Goal: Transaction & Acquisition: Purchase product/service

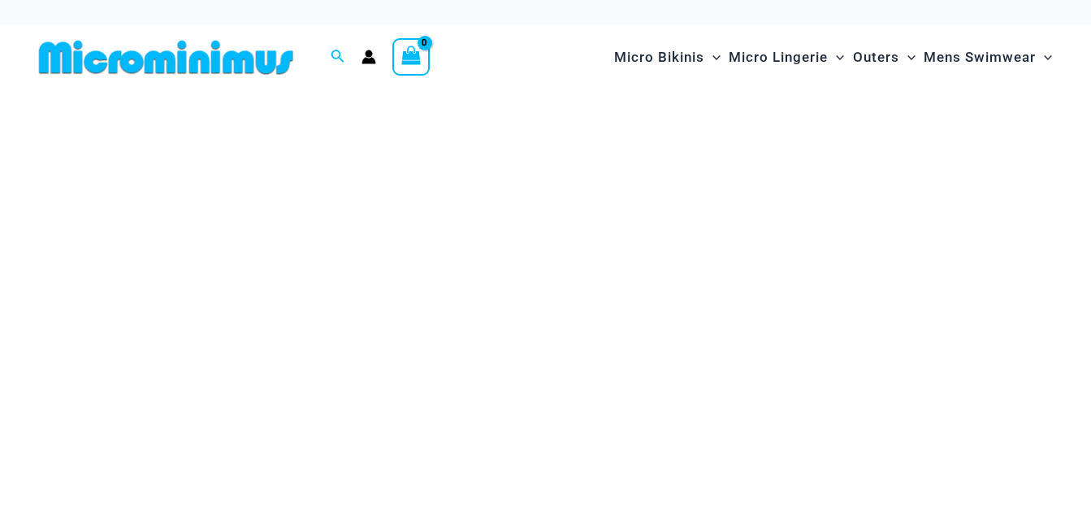
click at [663, 57] on span "Micro Bikinis" at bounding box center [659, 57] width 90 height 41
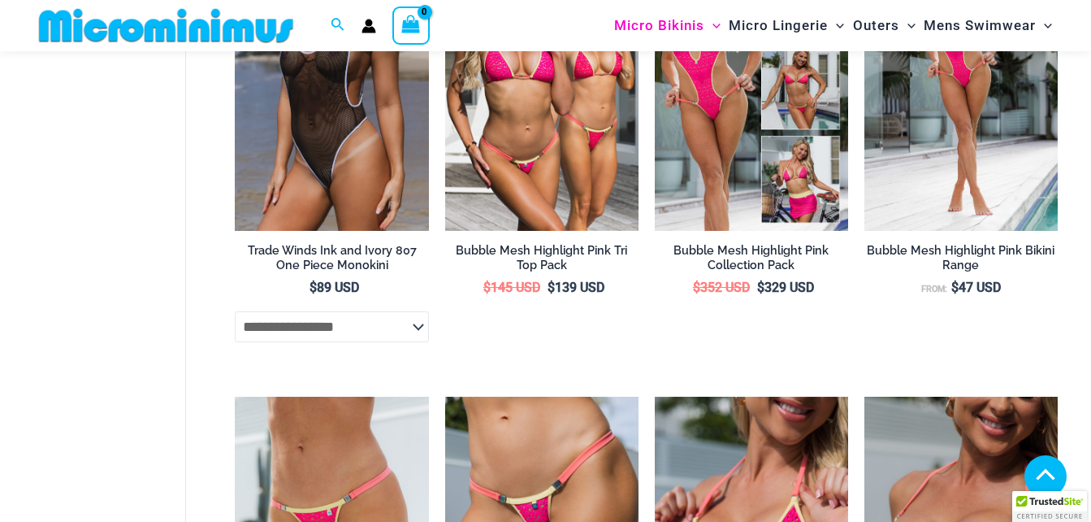
scroll to position [4237, 0]
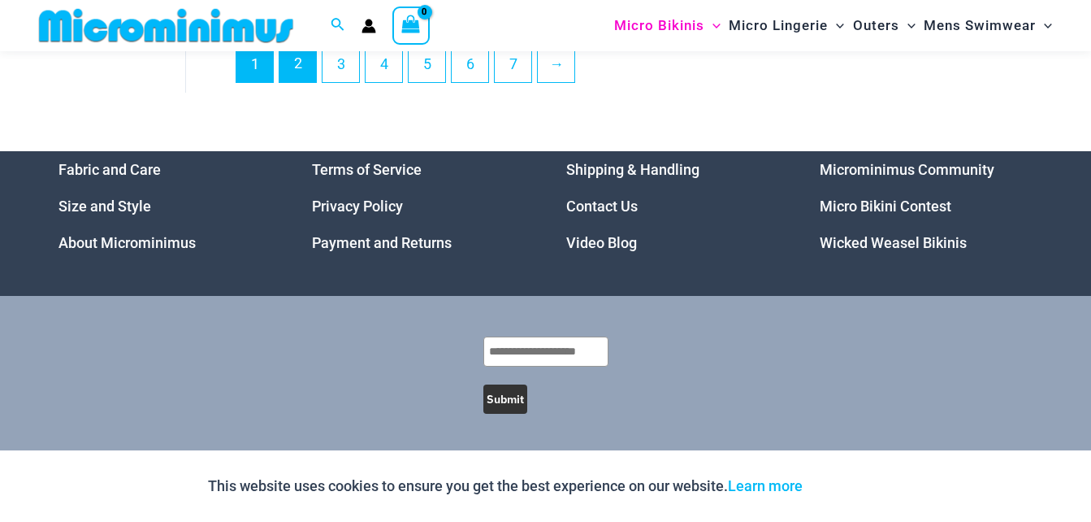
click at [305, 72] on link "2" at bounding box center [297, 63] width 37 height 38
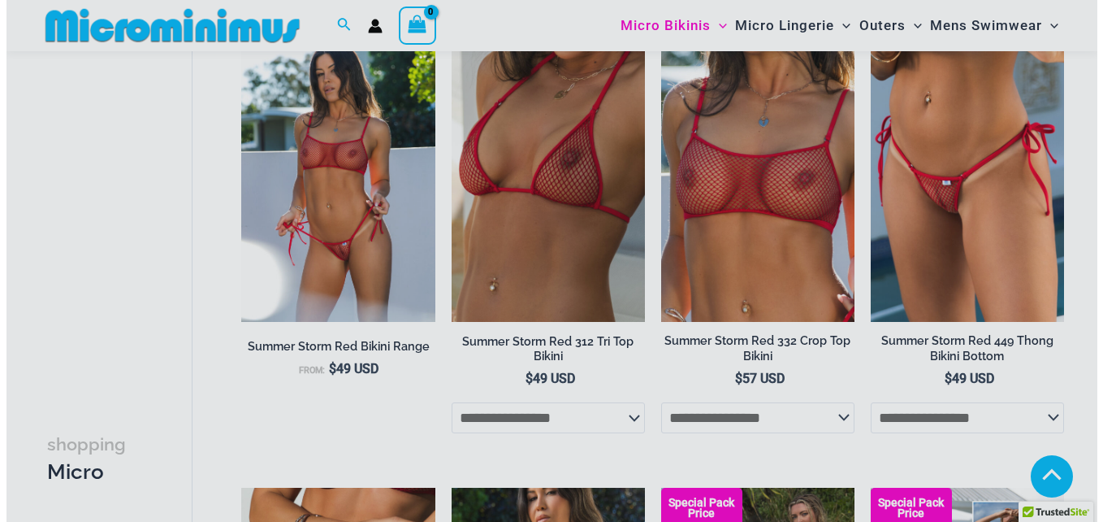
scroll to position [2445, 0]
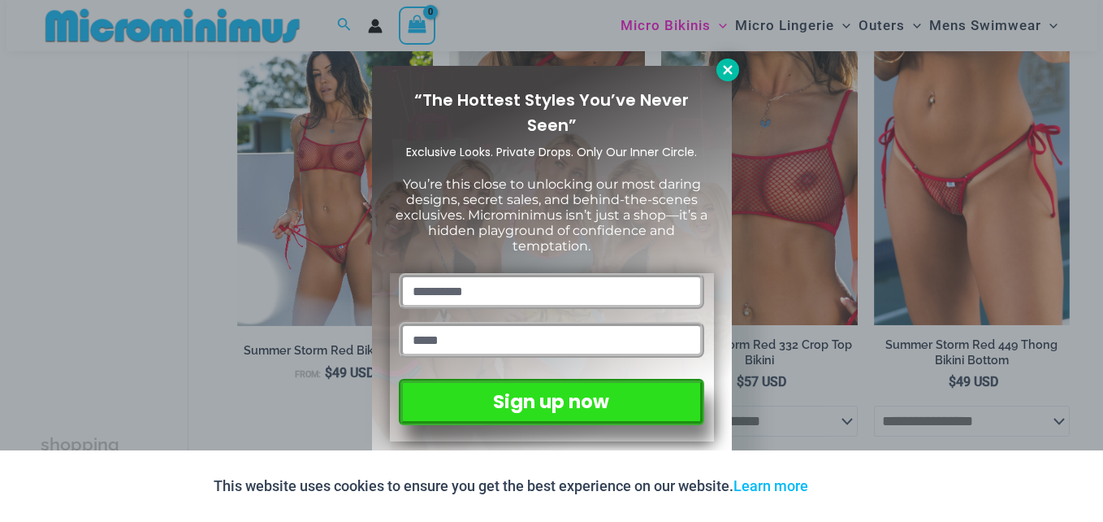
click at [729, 69] on icon at bounding box center [727, 69] width 9 height 9
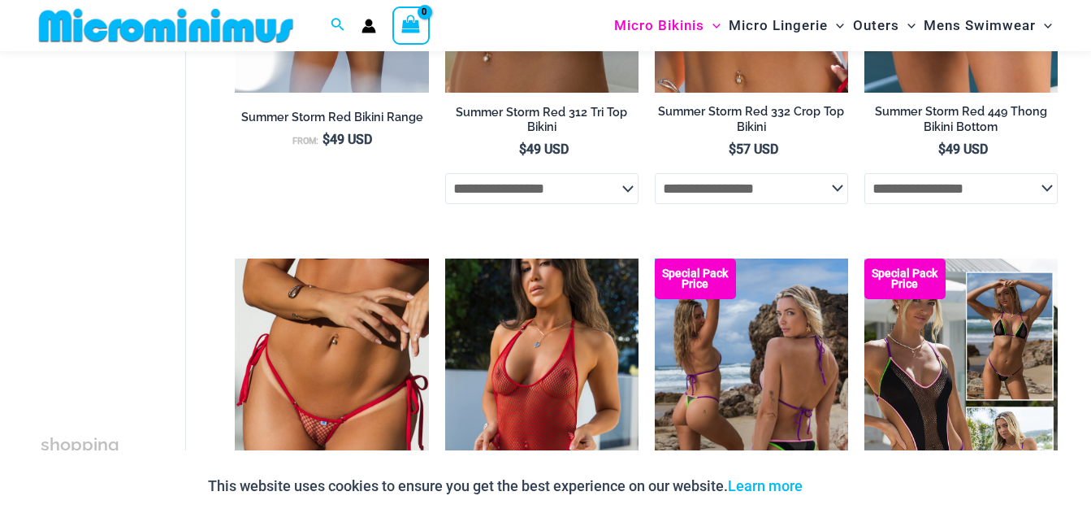
scroll to position [2751, 0]
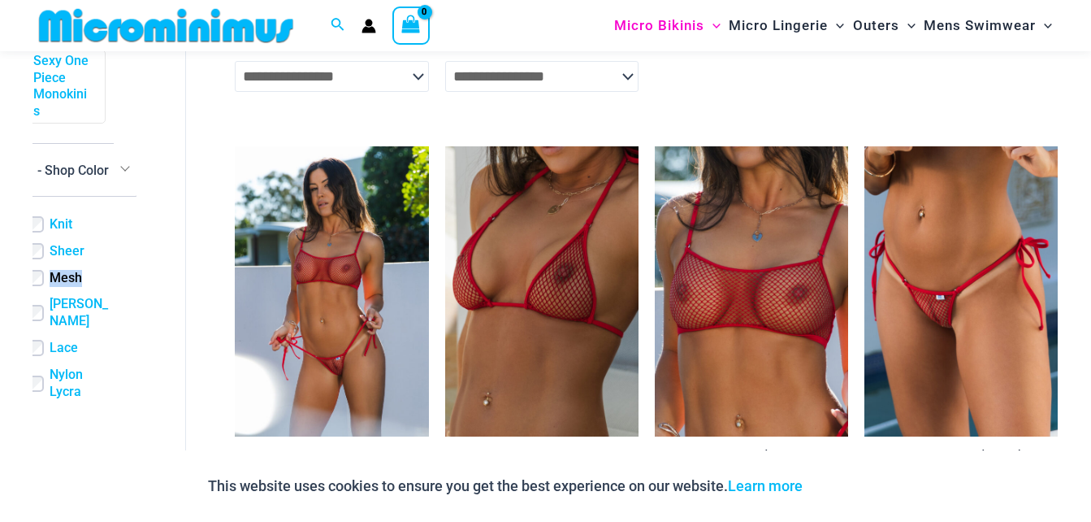
scroll to position [763, 63]
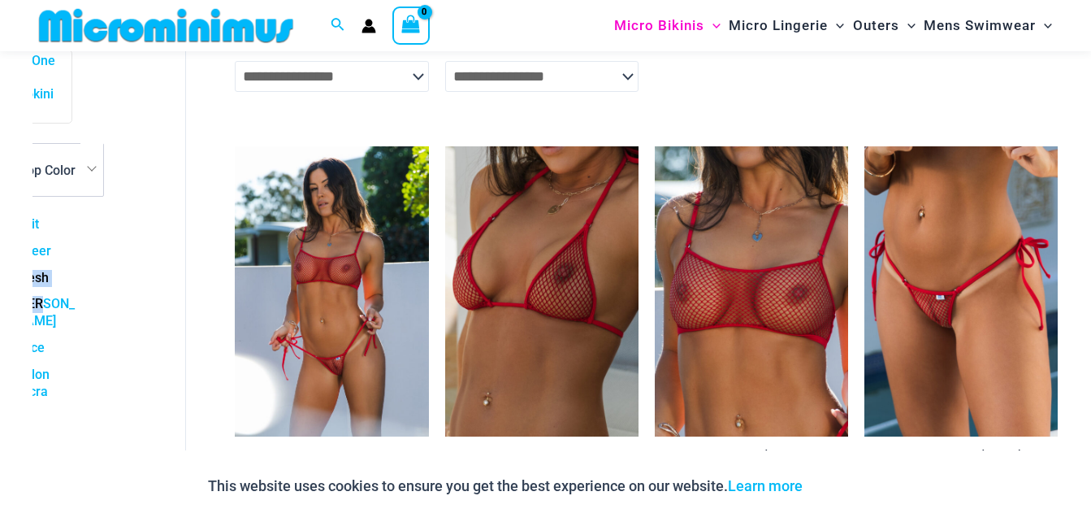
drag, startPoint x: 136, startPoint y: 283, endPoint x: 130, endPoint y: 338, distance: 55.6
click at [130, 339] on div "shopping Micro Bikinis Filters Filters Micro Bikini Tops Micro Bikini Bottoms *…" at bounding box center [84, 256] width 104 height 457
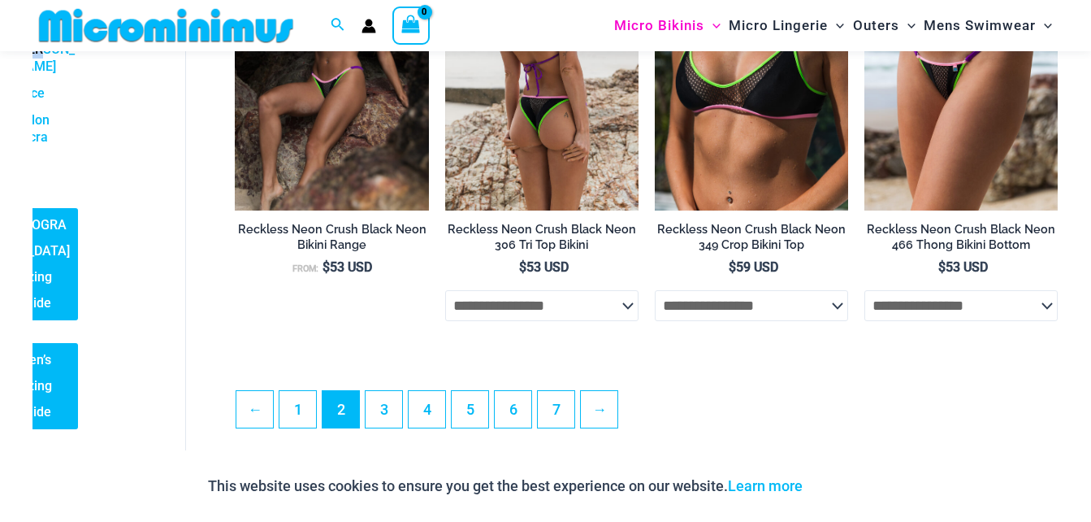
scroll to position [3774, 0]
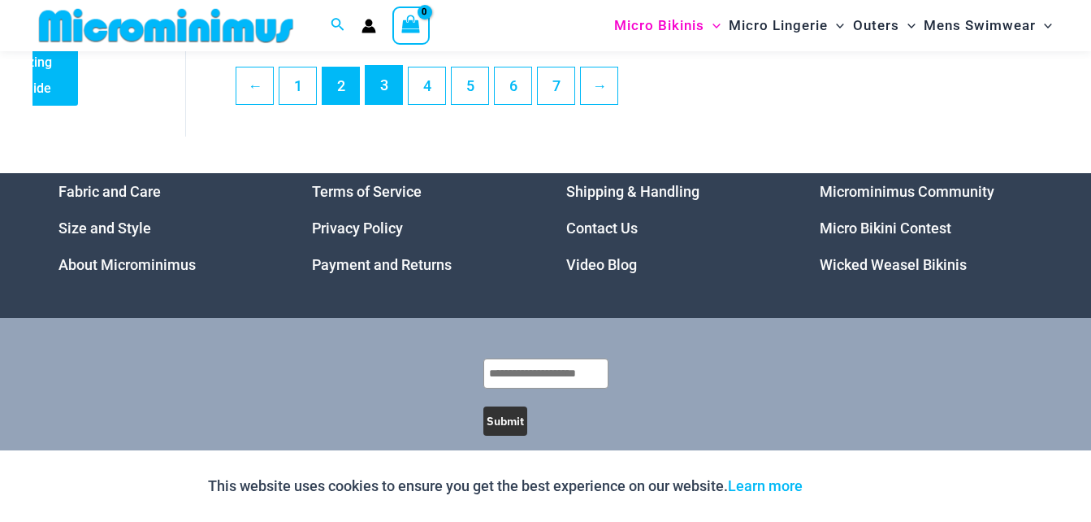
click at [389, 104] on link "3" at bounding box center [384, 85] width 37 height 38
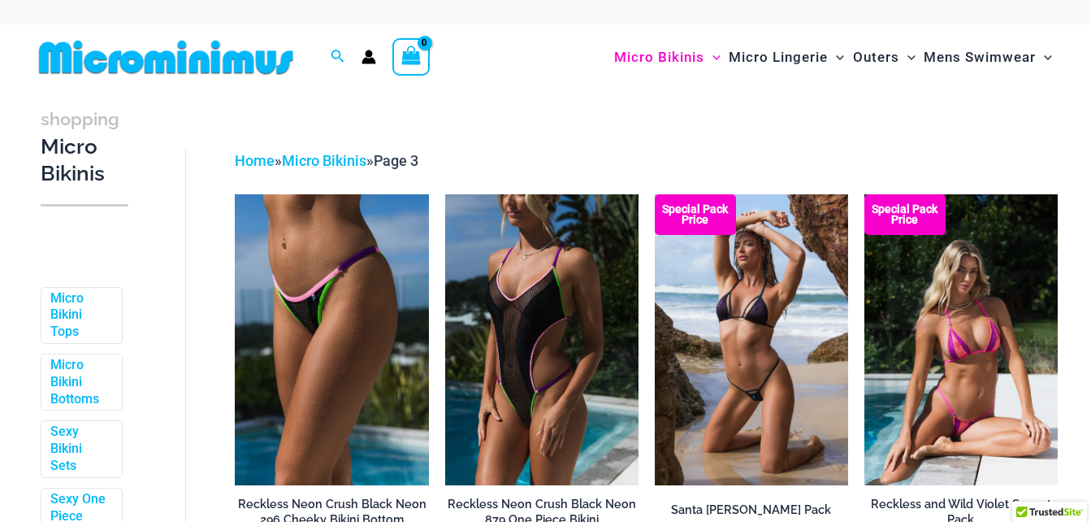
scroll to position [731, 0]
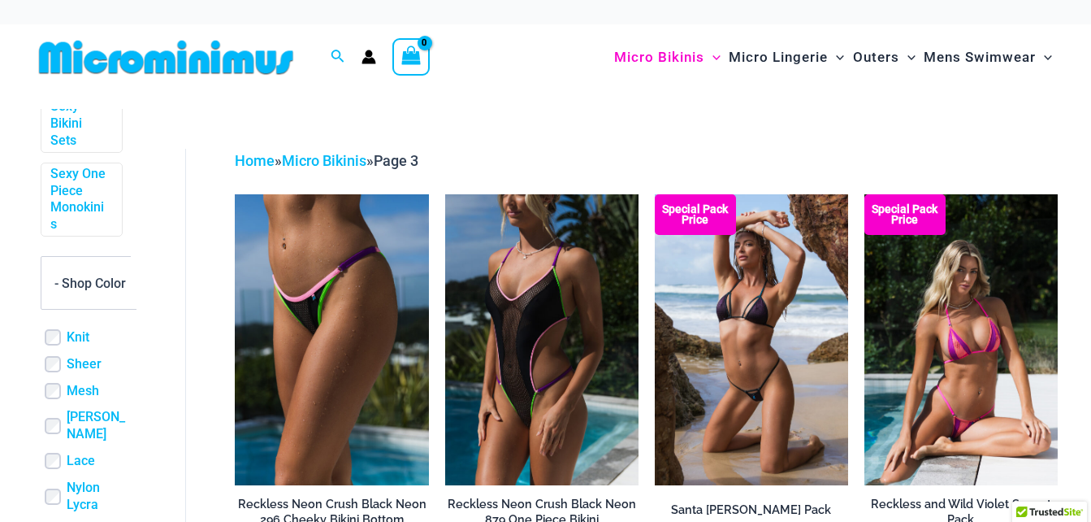
click at [106, 291] on span "- Shop Color" at bounding box center [89, 282] width 71 height 15
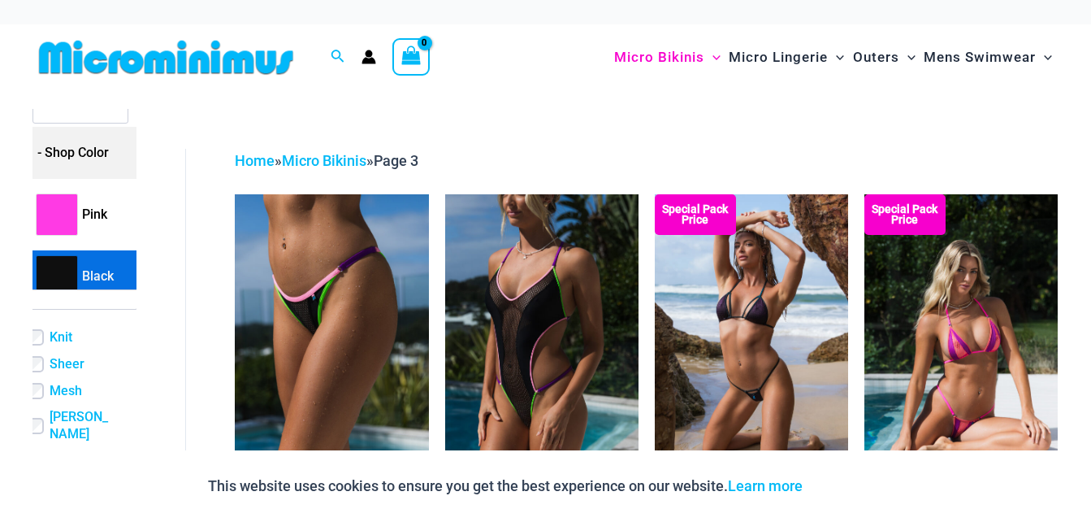
scroll to position [711, 17]
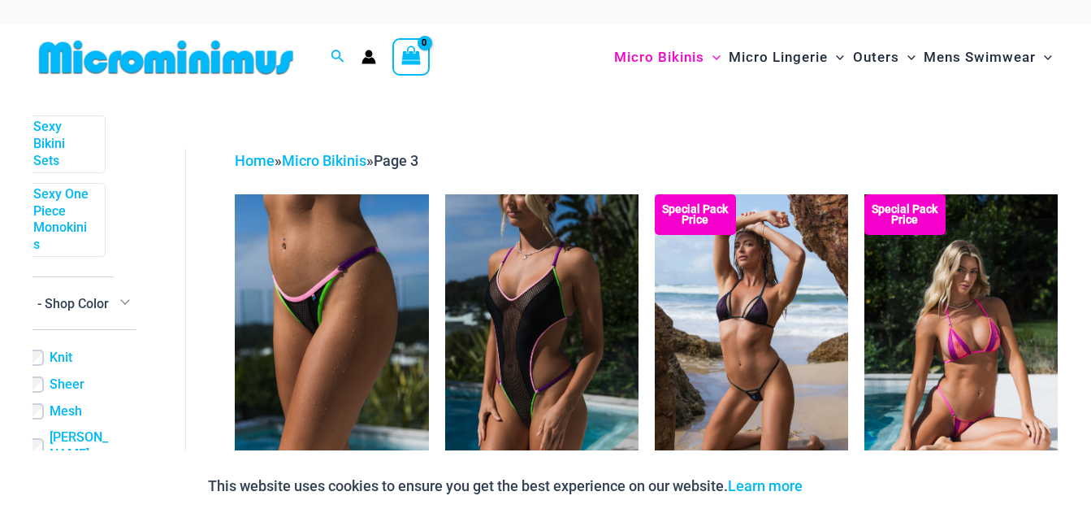
click at [97, 323] on span "- Shop Color" at bounding box center [72, 303] width 73 height 42
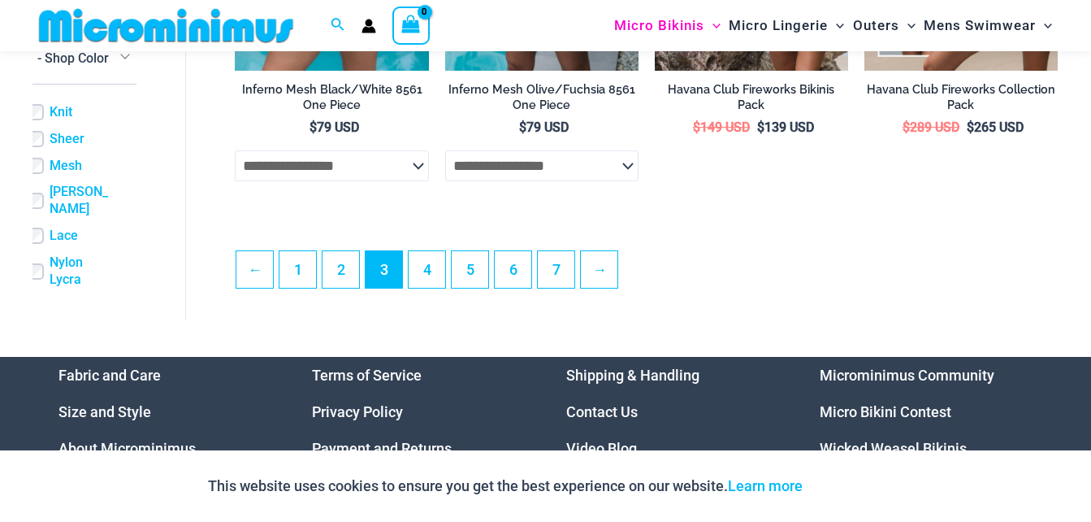
scroll to position [3641, 0]
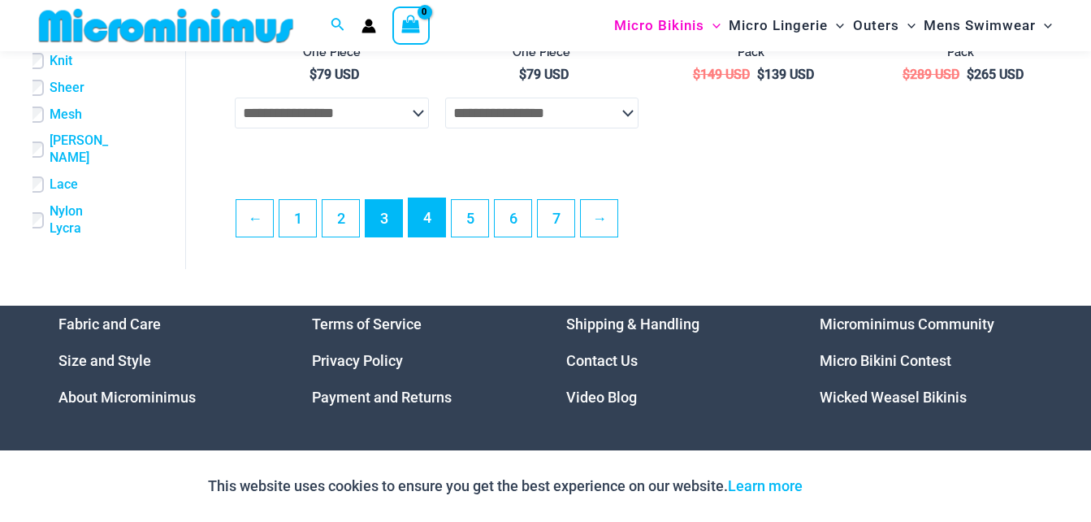
click at [423, 236] on link "4" at bounding box center [427, 217] width 37 height 38
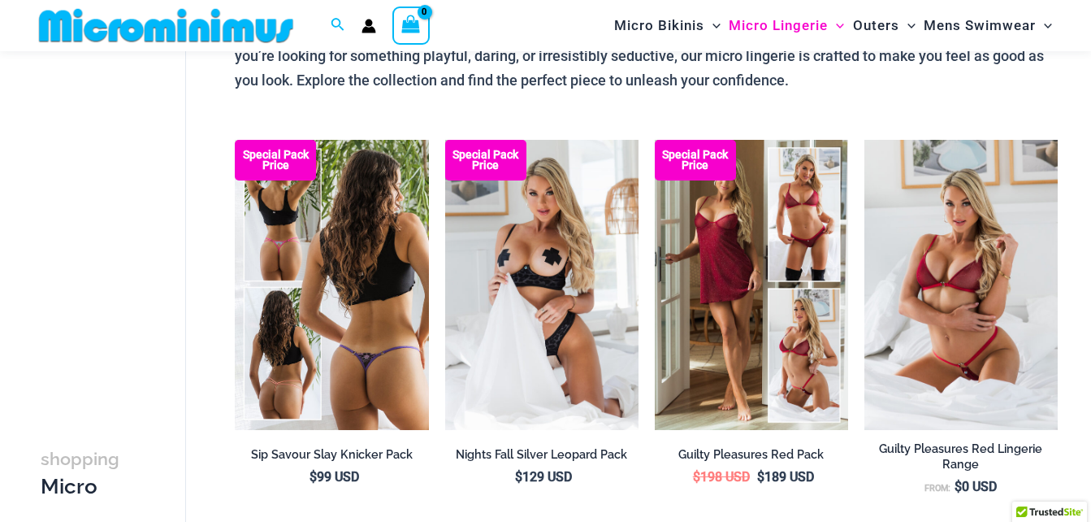
scroll to position [162, 0]
click at [390, 258] on img at bounding box center [331, 285] width 193 height 290
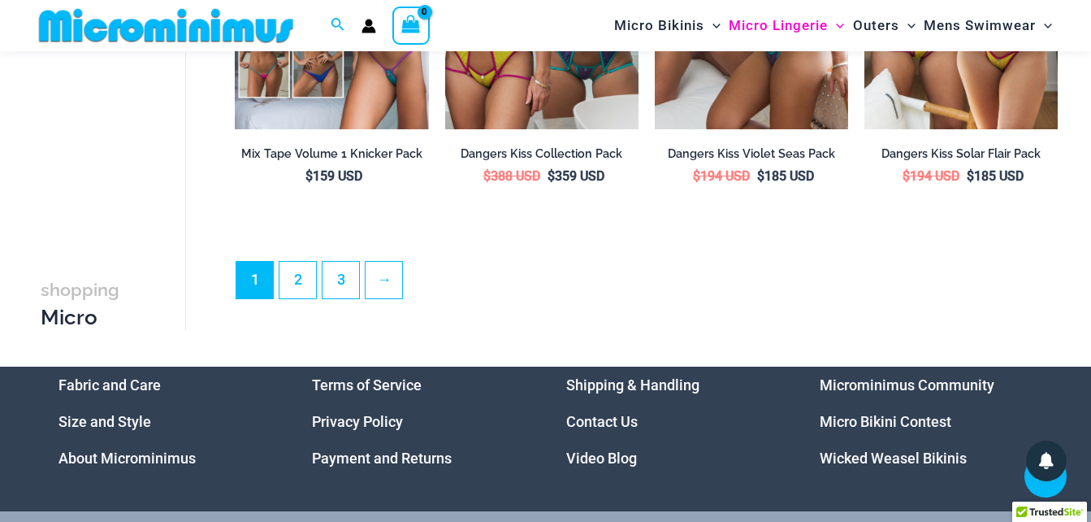
scroll to position [3656, 0]
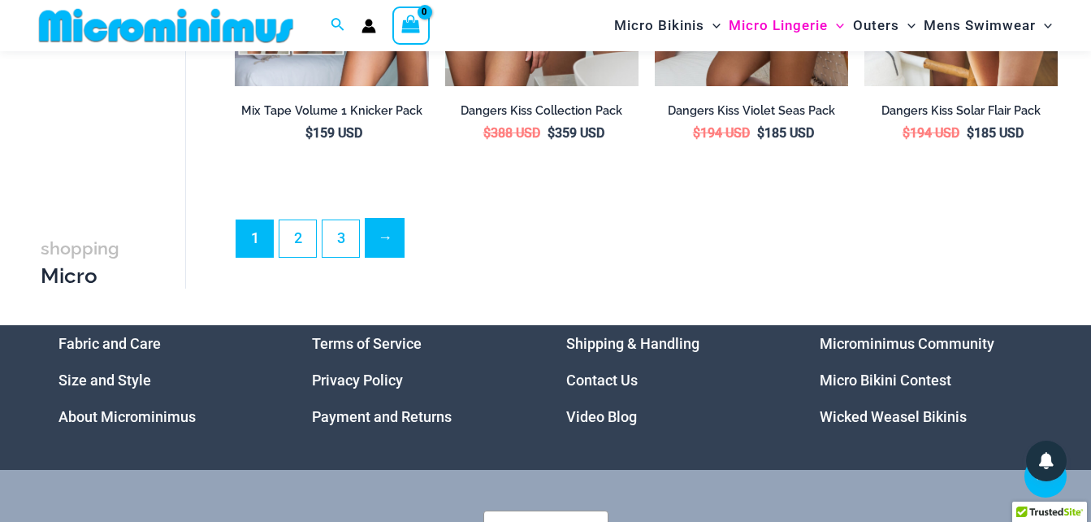
click at [381, 253] on link "→" at bounding box center [385, 238] width 38 height 38
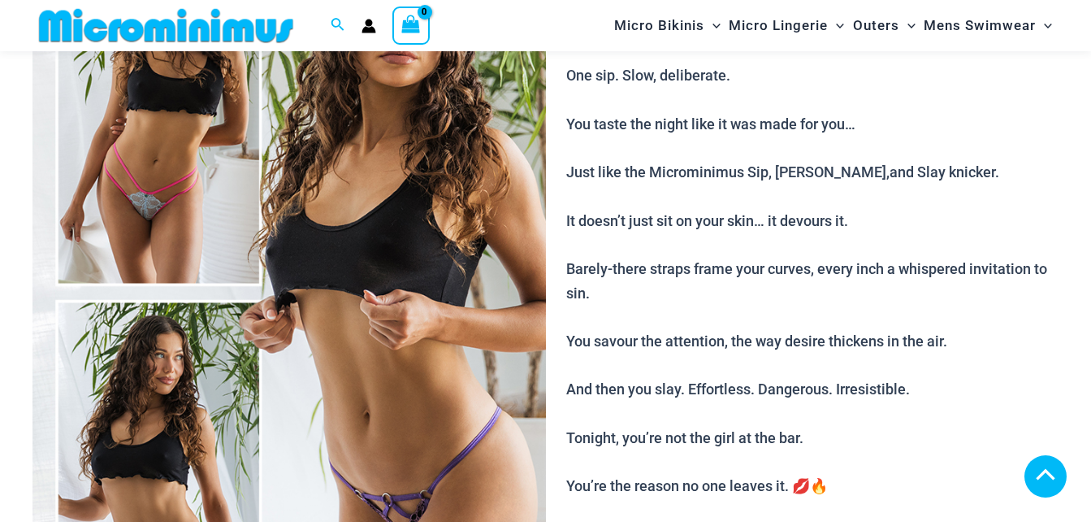
scroll to position [1854, 0]
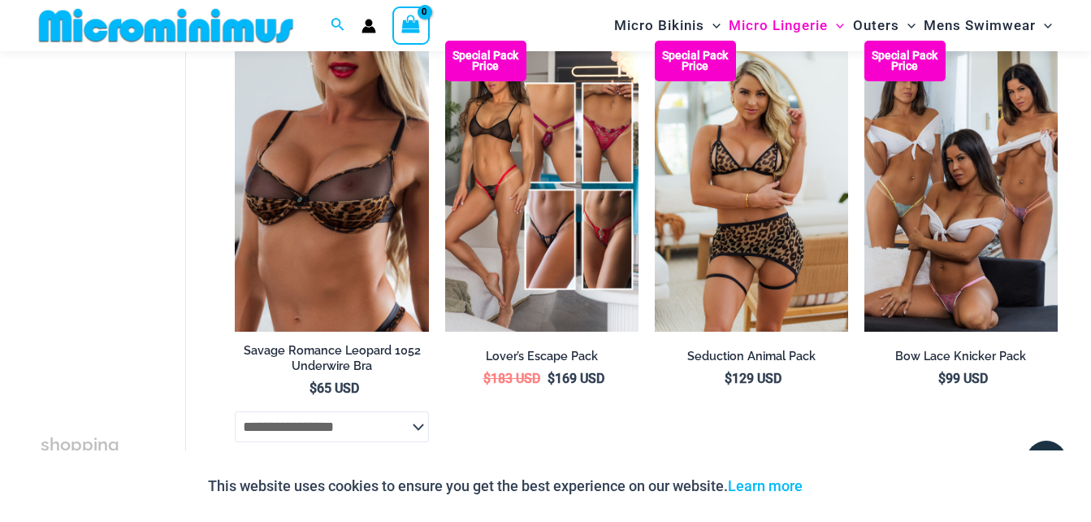
scroll to position [3575, 0]
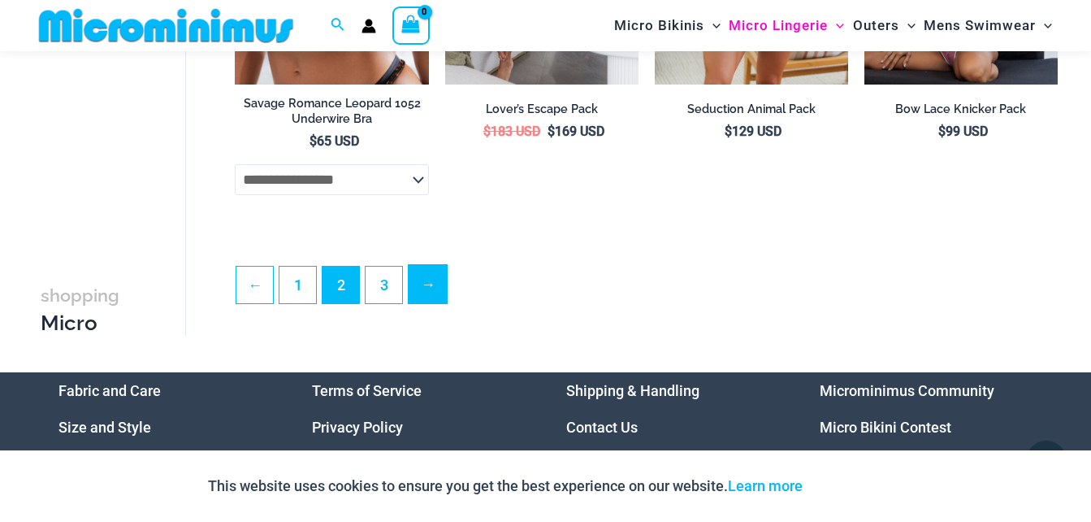
click at [435, 301] on link "→" at bounding box center [428, 284] width 38 height 38
